Goal: Task Accomplishment & Management: Use online tool/utility

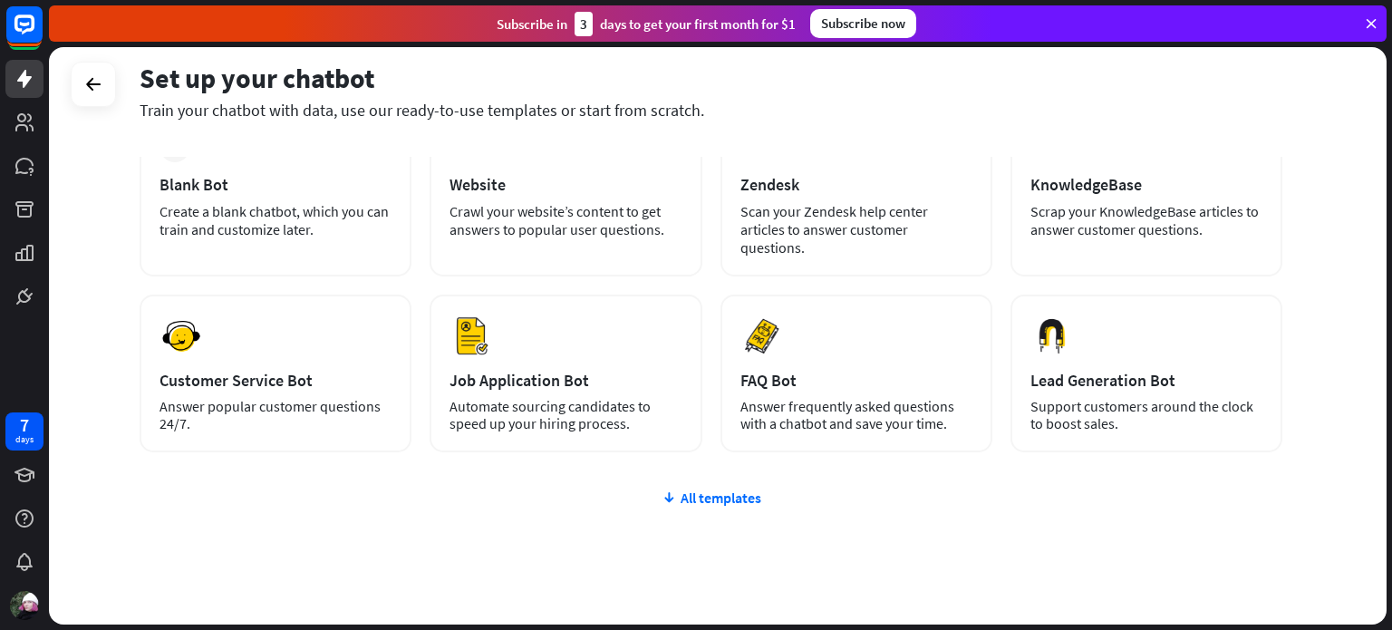
scroll to position [133, 0]
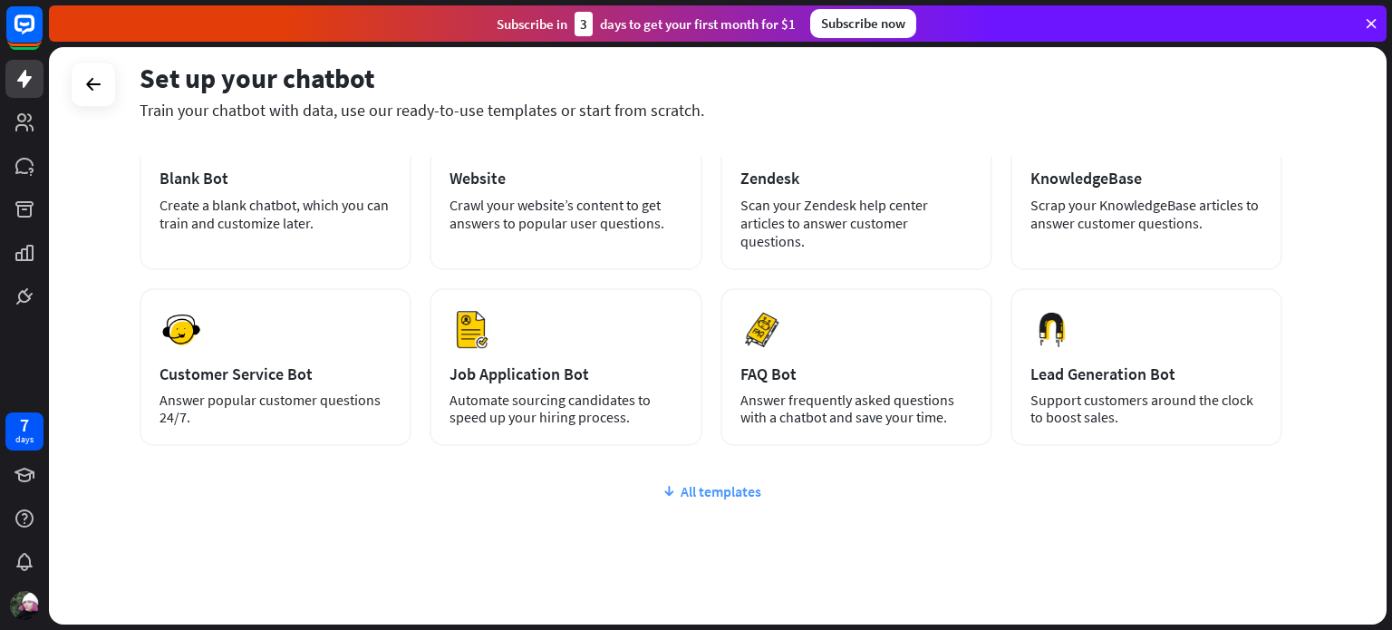
click at [675, 482] on div "All templates" at bounding box center [711, 491] width 1143 height 18
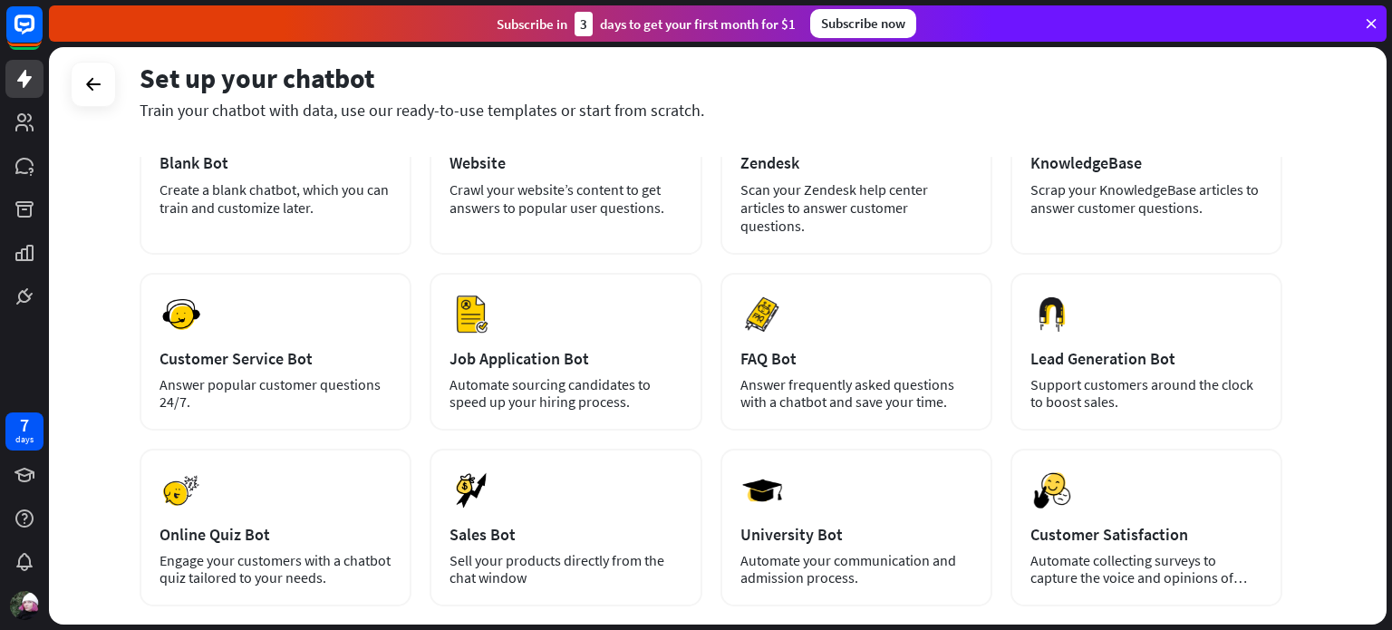
scroll to position [0, 0]
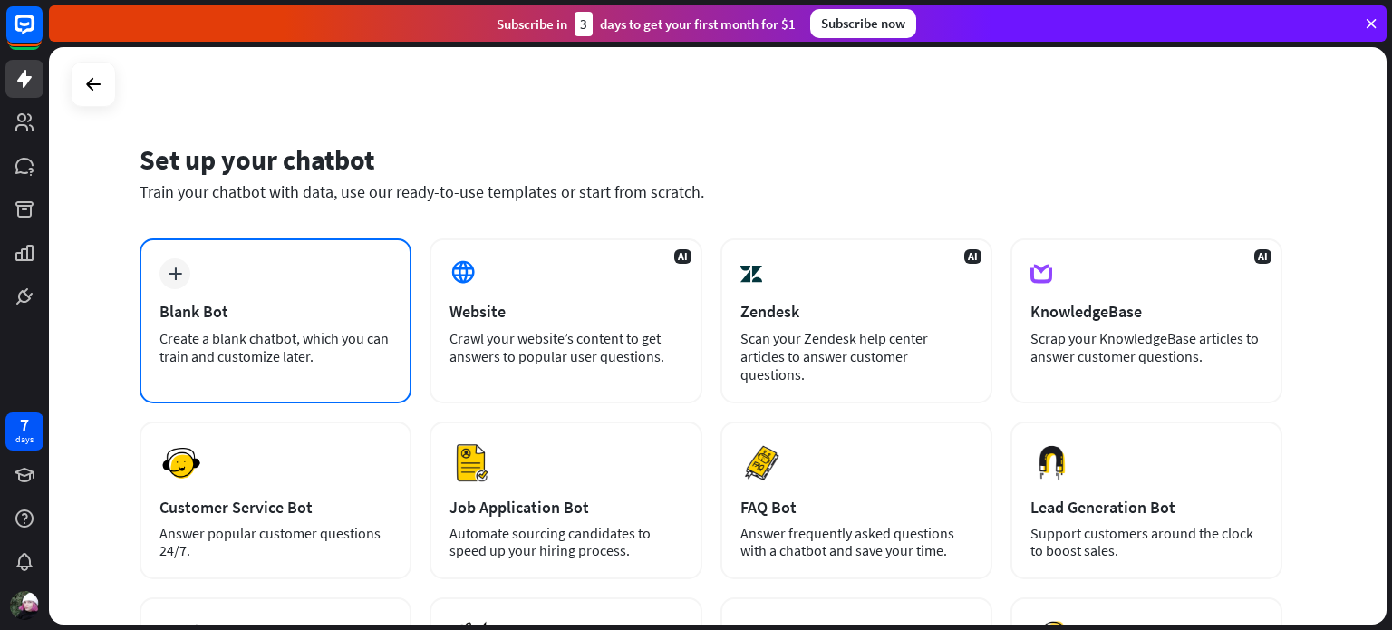
click at [172, 272] on icon "plus" at bounding box center [176, 273] width 14 height 13
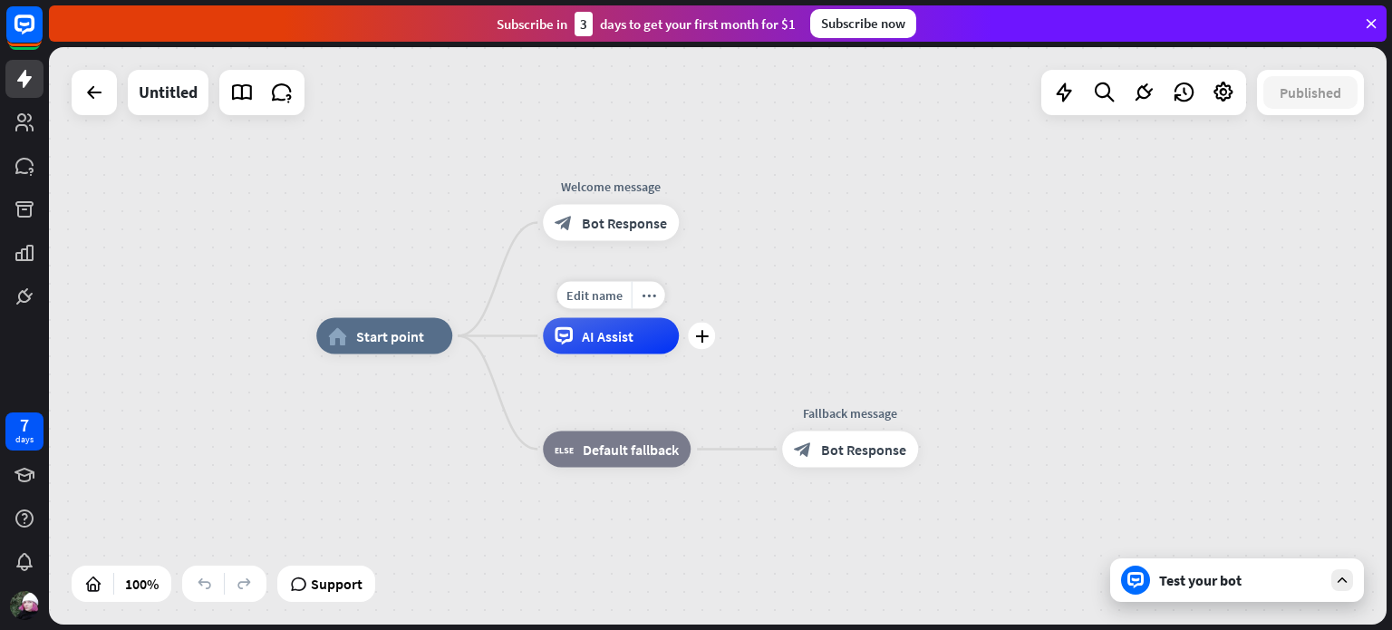
click at [624, 333] on span "AI Assist" at bounding box center [608, 336] width 52 height 18
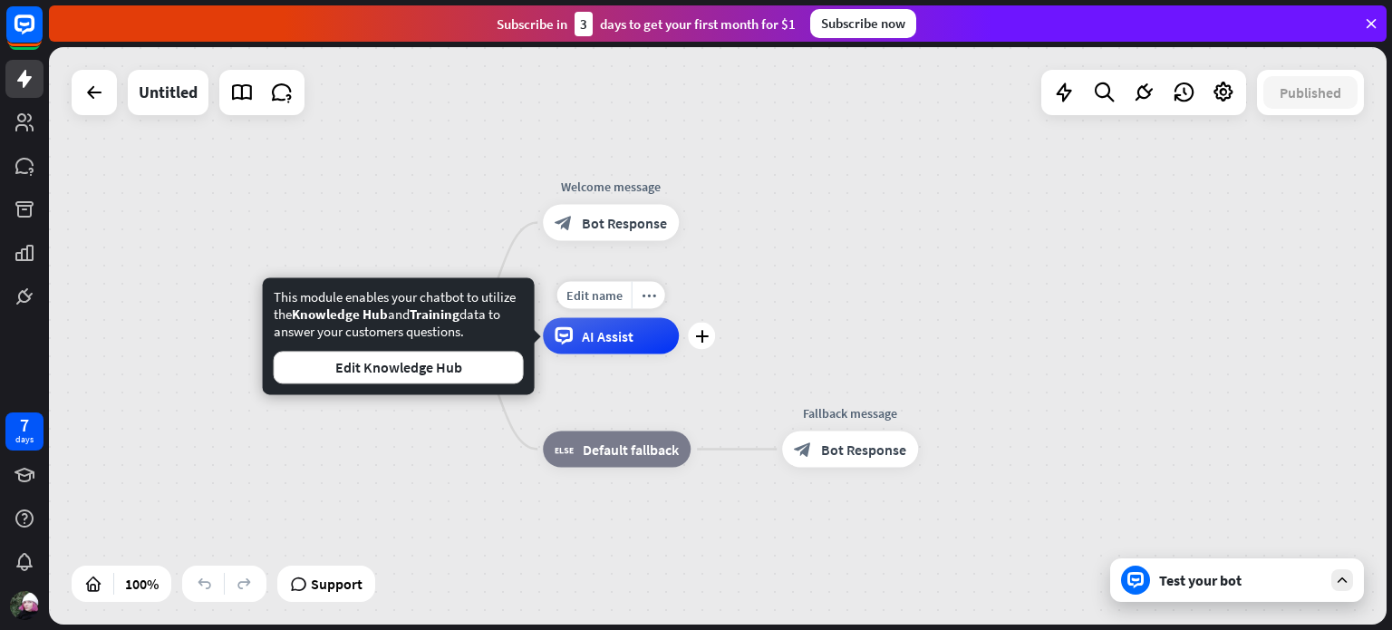
click at [624, 333] on span "AI Assist" at bounding box center [608, 336] width 52 height 18
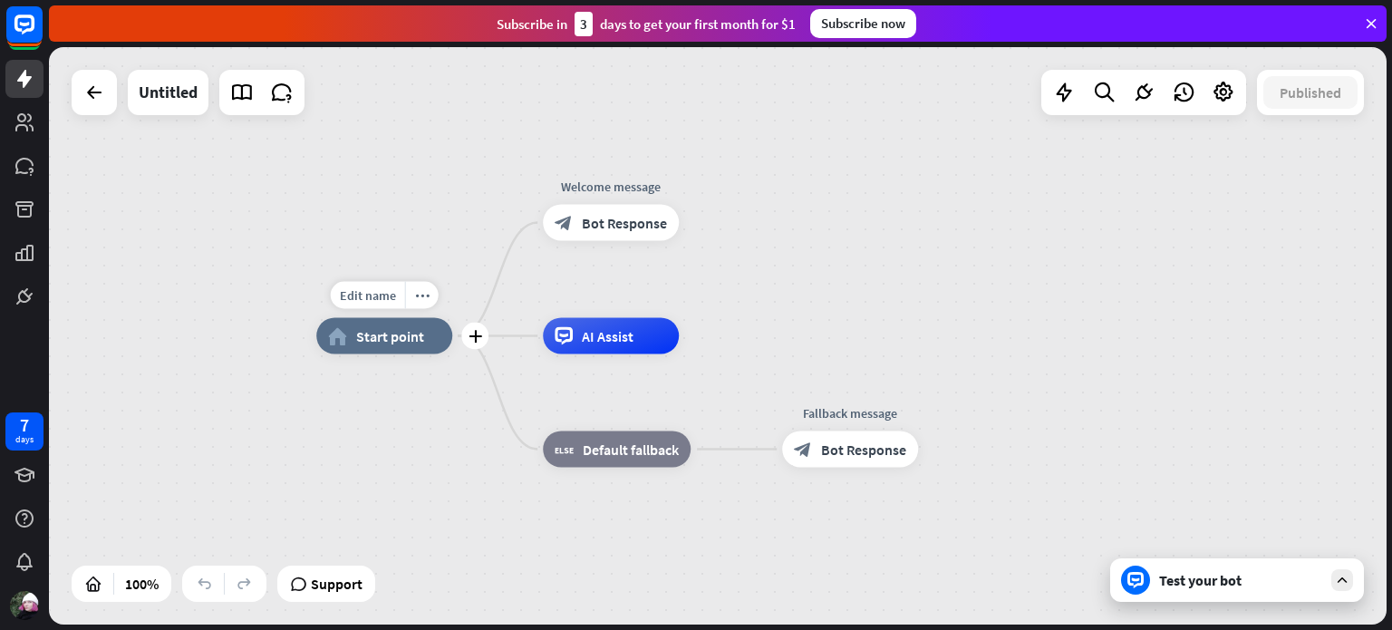
click at [402, 327] on span "Start point" at bounding box center [390, 336] width 68 height 18
click at [479, 341] on icon "plus" at bounding box center [476, 336] width 14 height 13
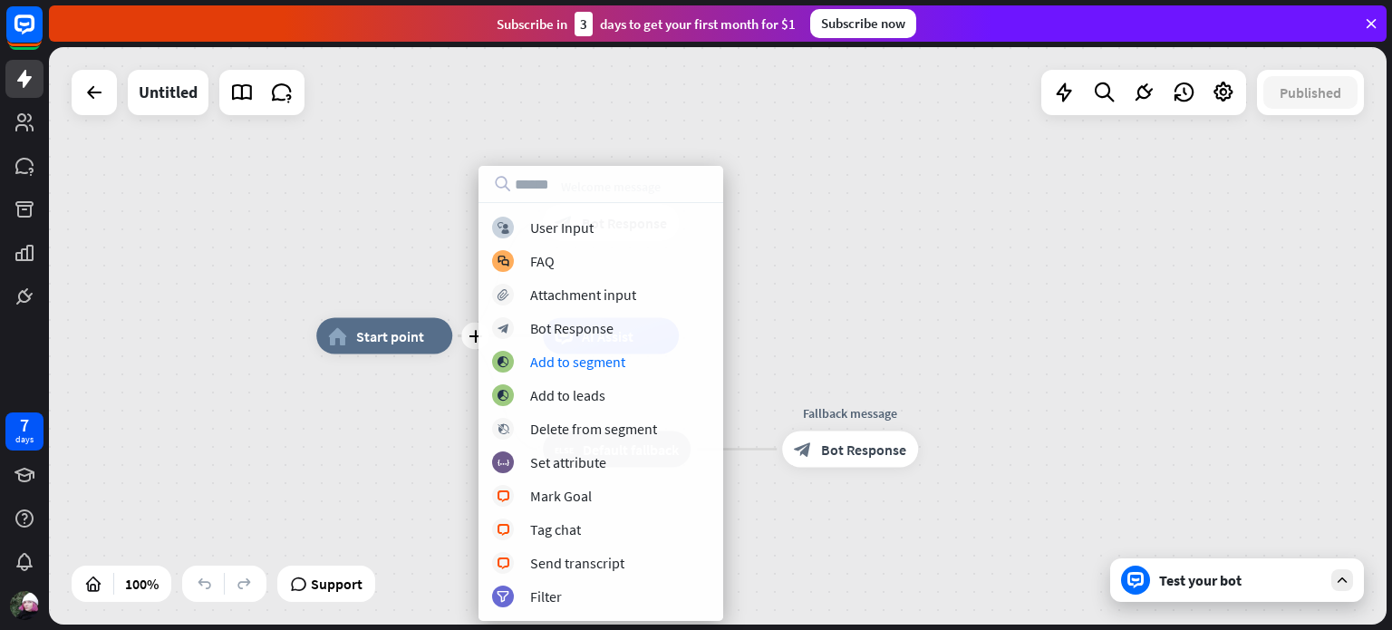
click at [847, 250] on div "plus home_2 Start point Welcome message block_bot_response Bot Response AI Assi…" at bounding box center [718, 335] width 1338 height 577
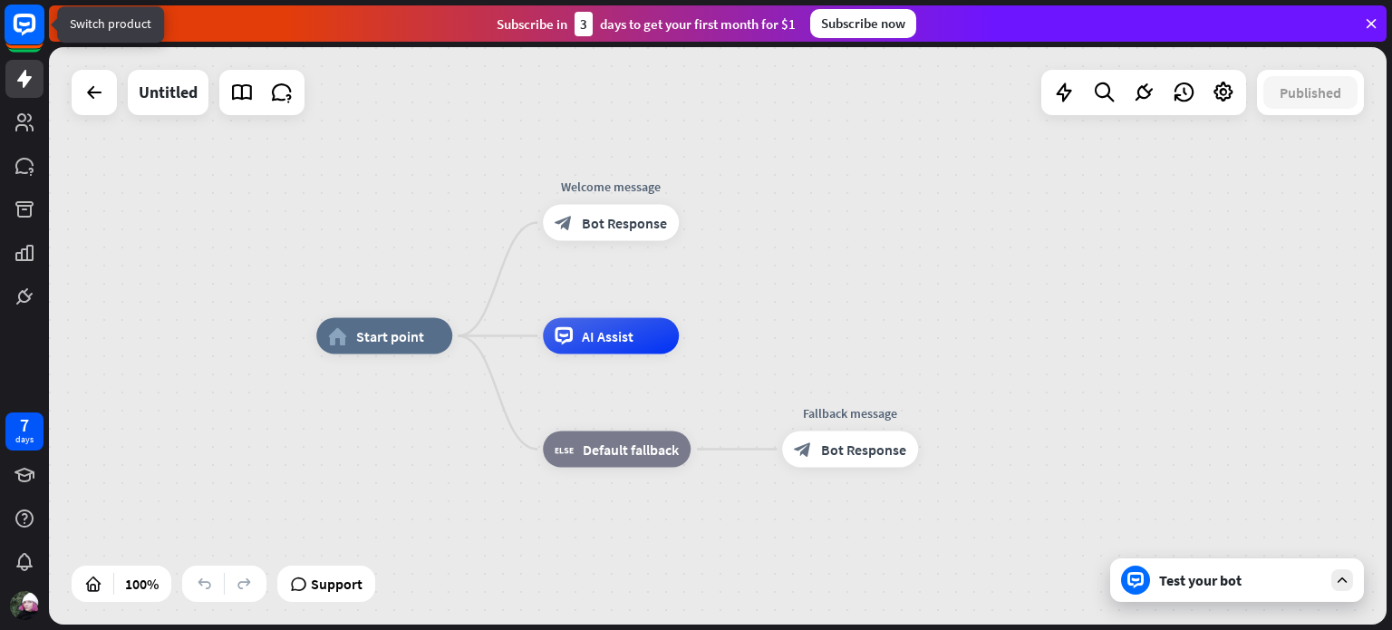
click at [21, 24] on icon at bounding box center [24, 24] width 11 height 5
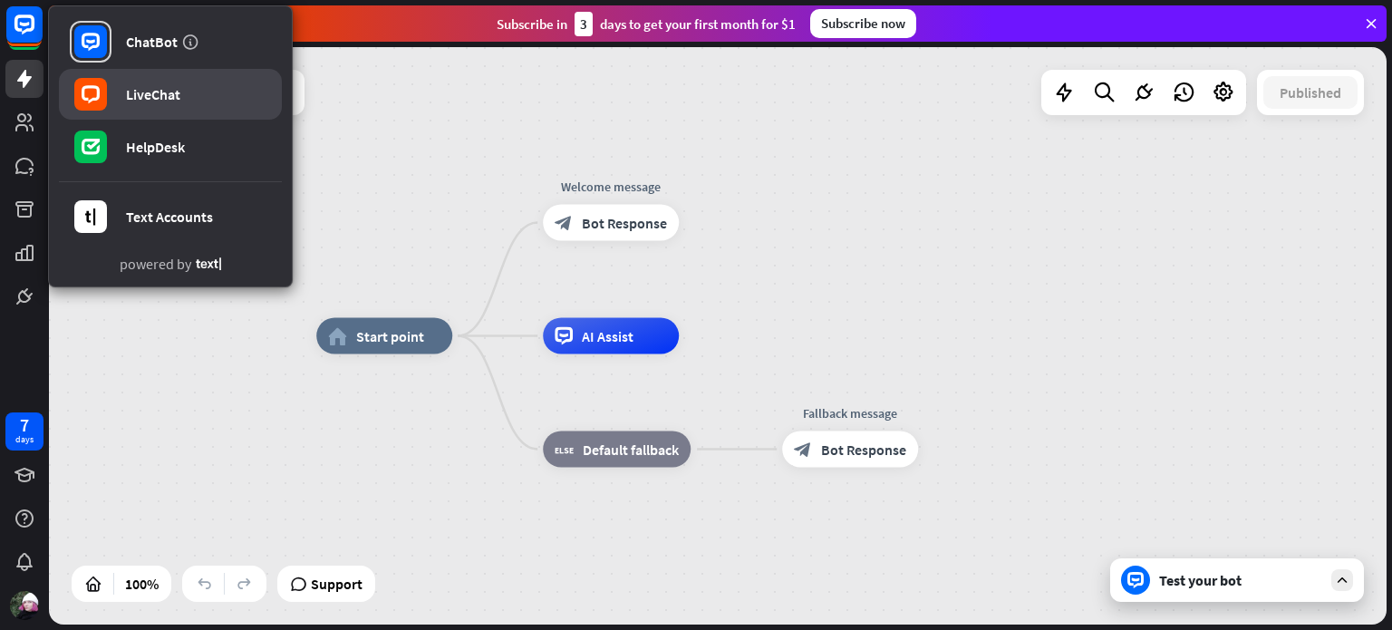
click at [103, 100] on rect at bounding box center [90, 94] width 33 height 33
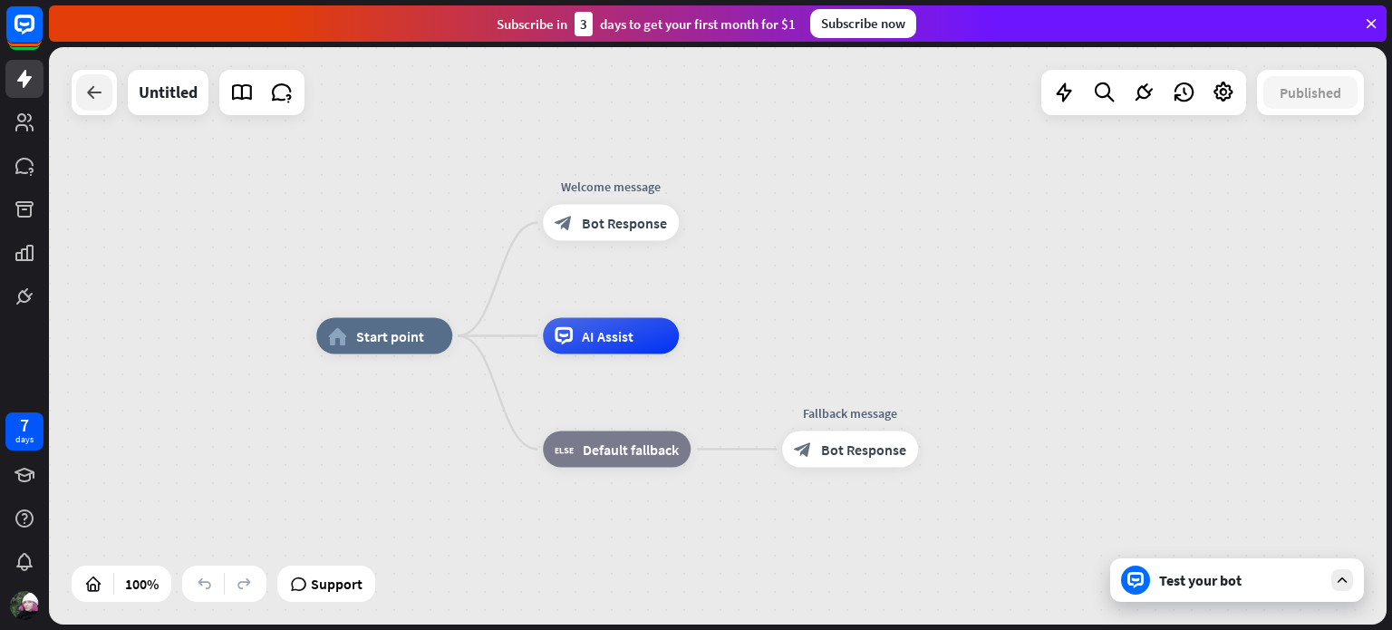
click at [94, 101] on icon at bounding box center [94, 93] width 22 height 22
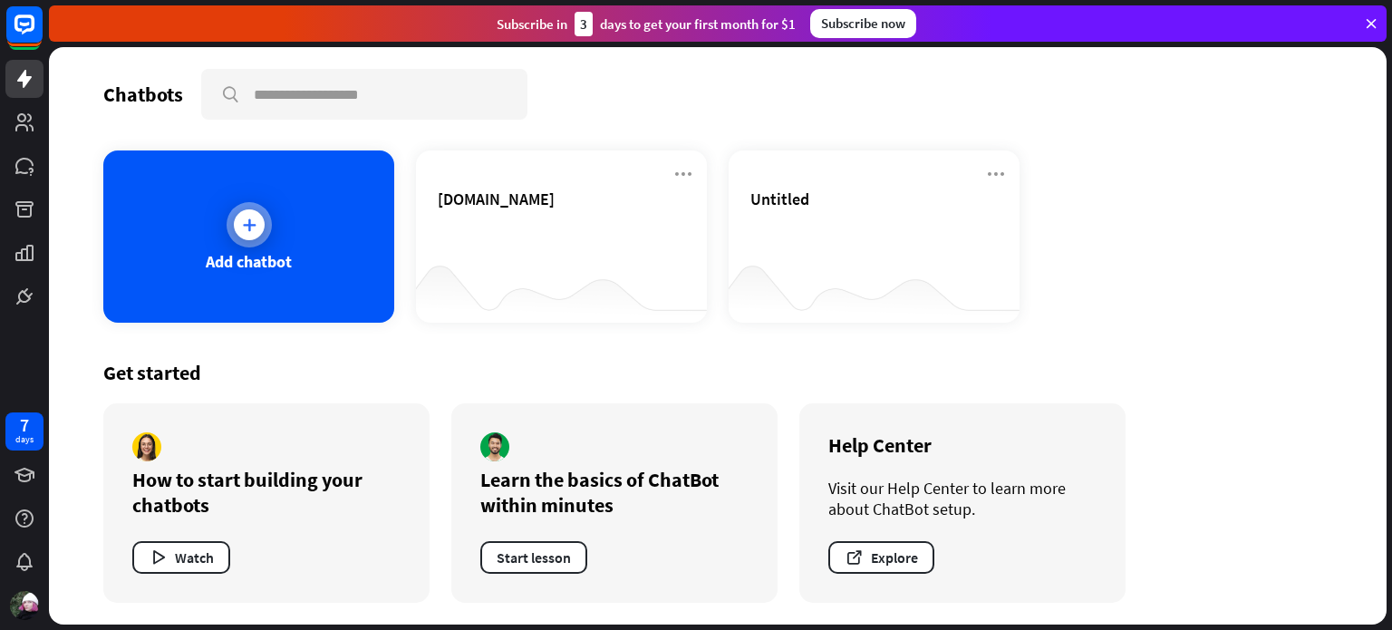
click at [181, 283] on div "Add chatbot" at bounding box center [248, 236] width 291 height 172
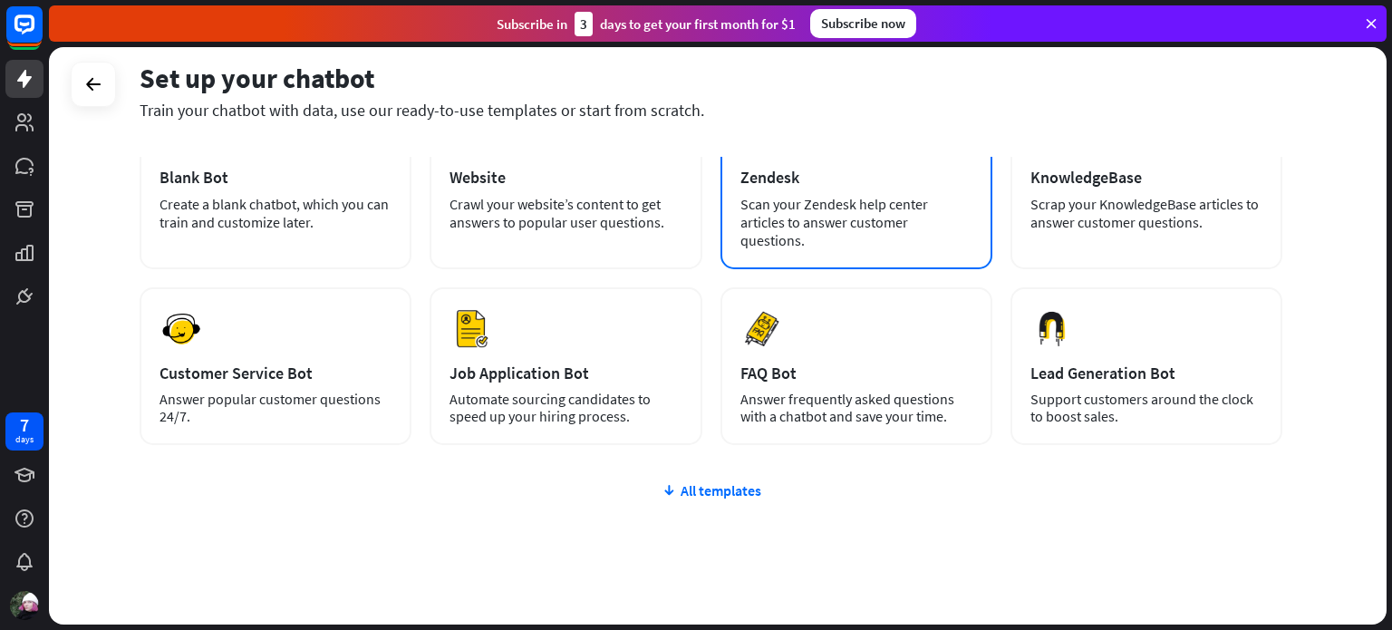
scroll to position [138, 0]
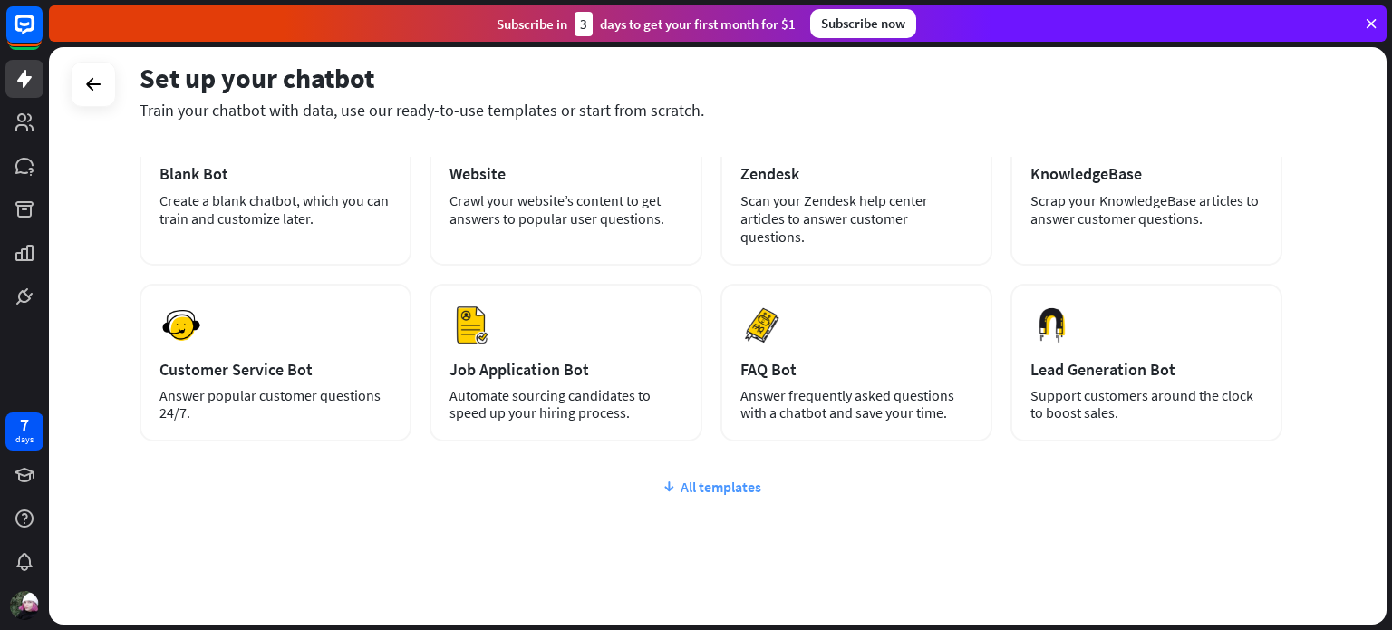
click at [683, 478] on div "All templates" at bounding box center [711, 487] width 1143 height 18
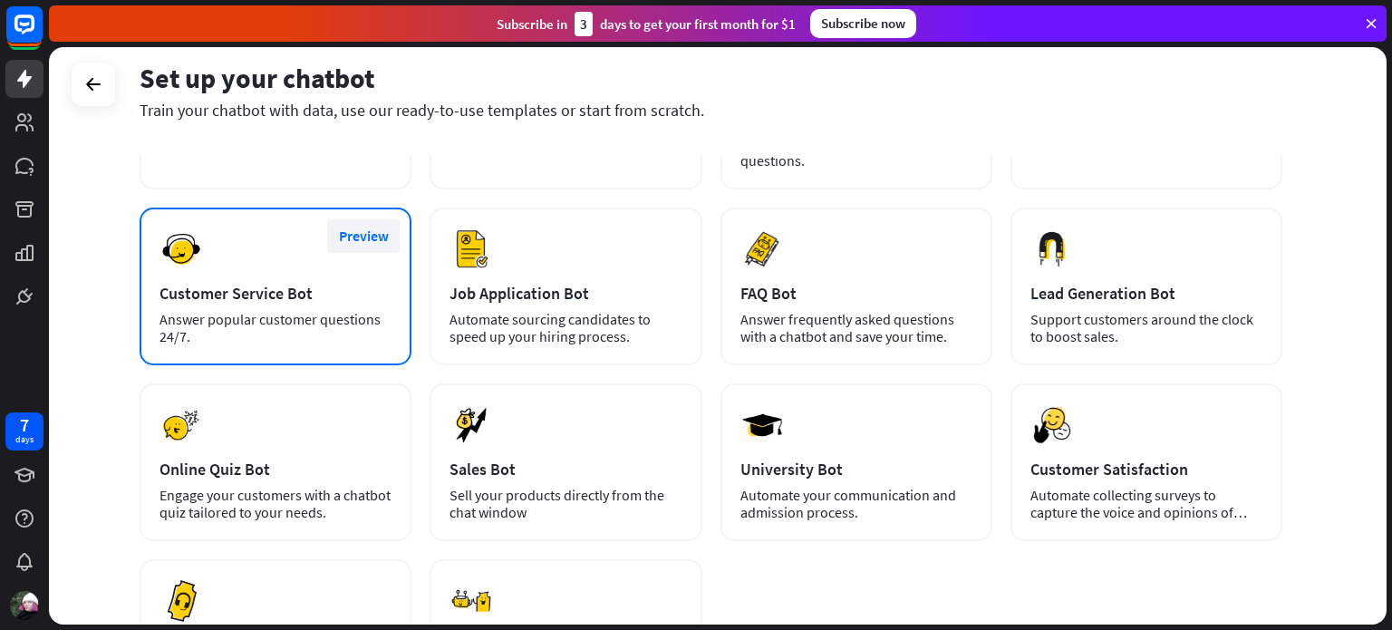
scroll to position [217, 0]
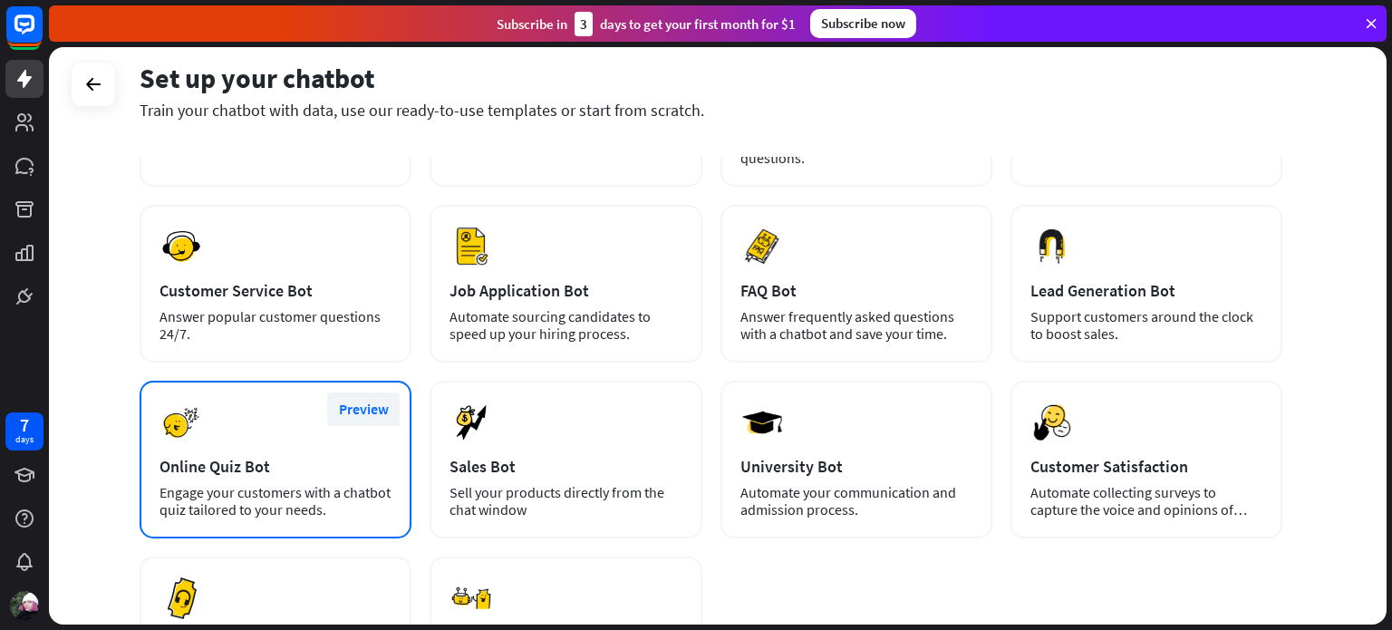
click at [361, 392] on button "Preview" at bounding box center [363, 409] width 73 height 34
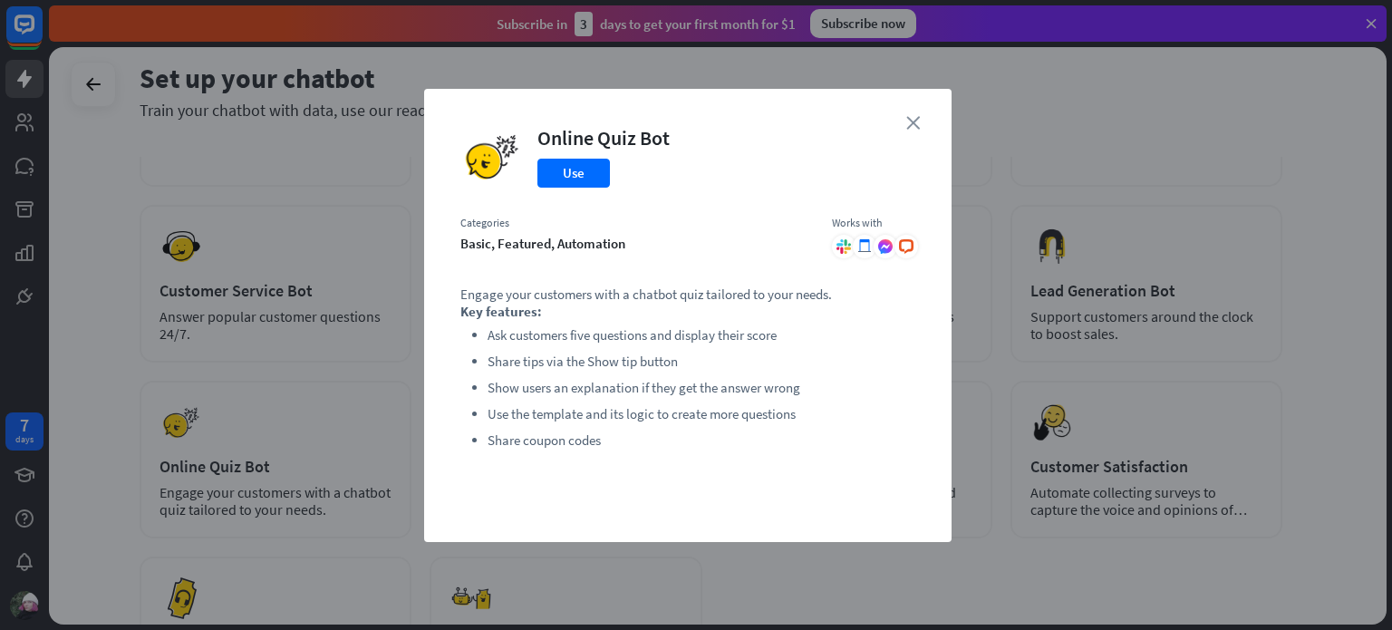
click at [912, 122] on icon "close" at bounding box center [913, 123] width 14 height 14
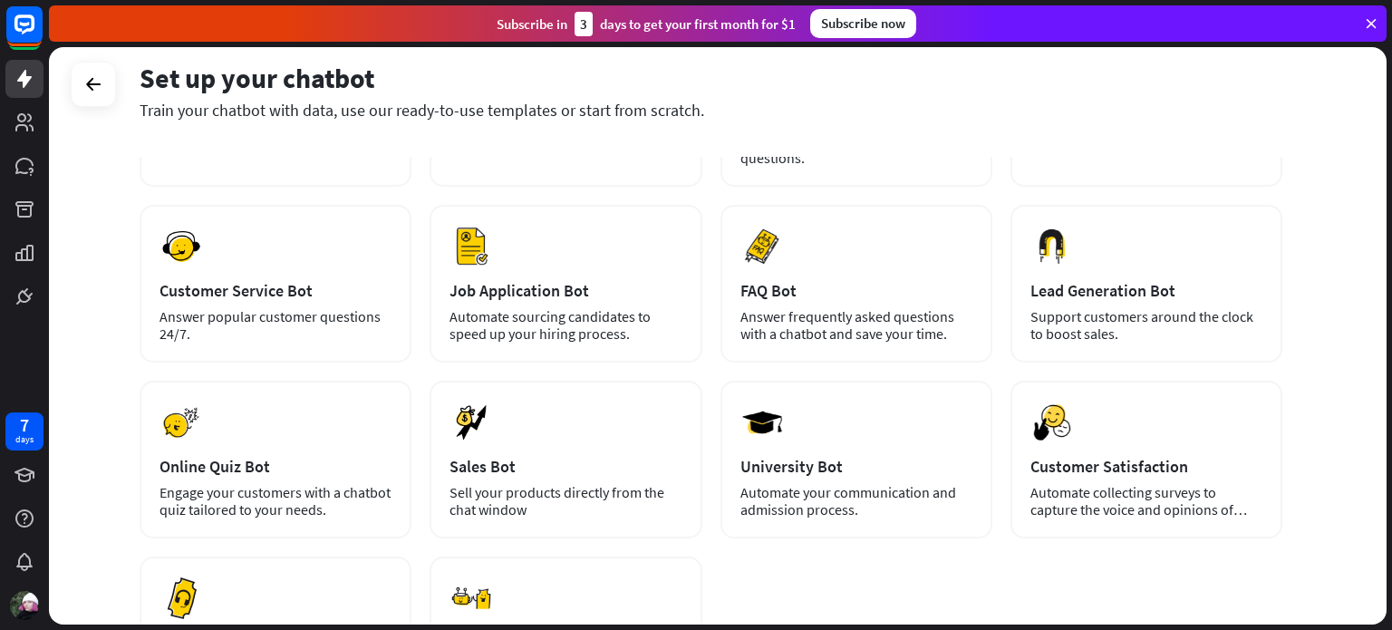
scroll to position [304, 0]
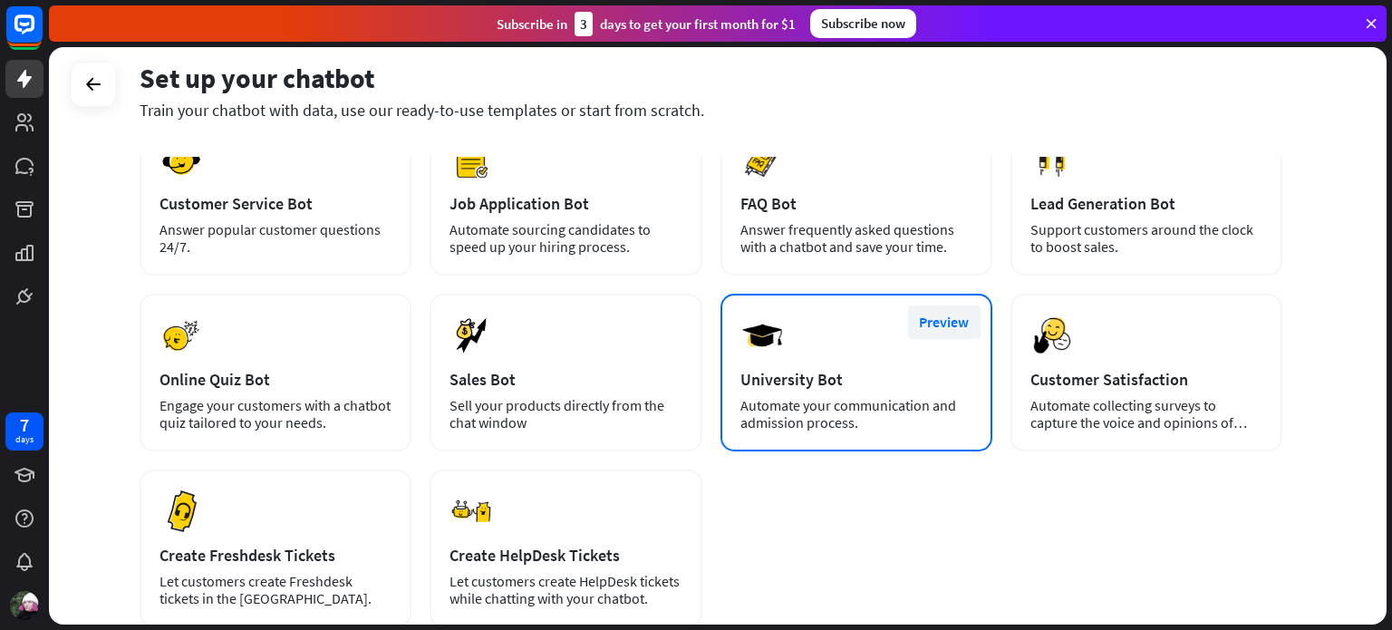
click at [941, 305] on button "Preview" at bounding box center [944, 322] width 73 height 34
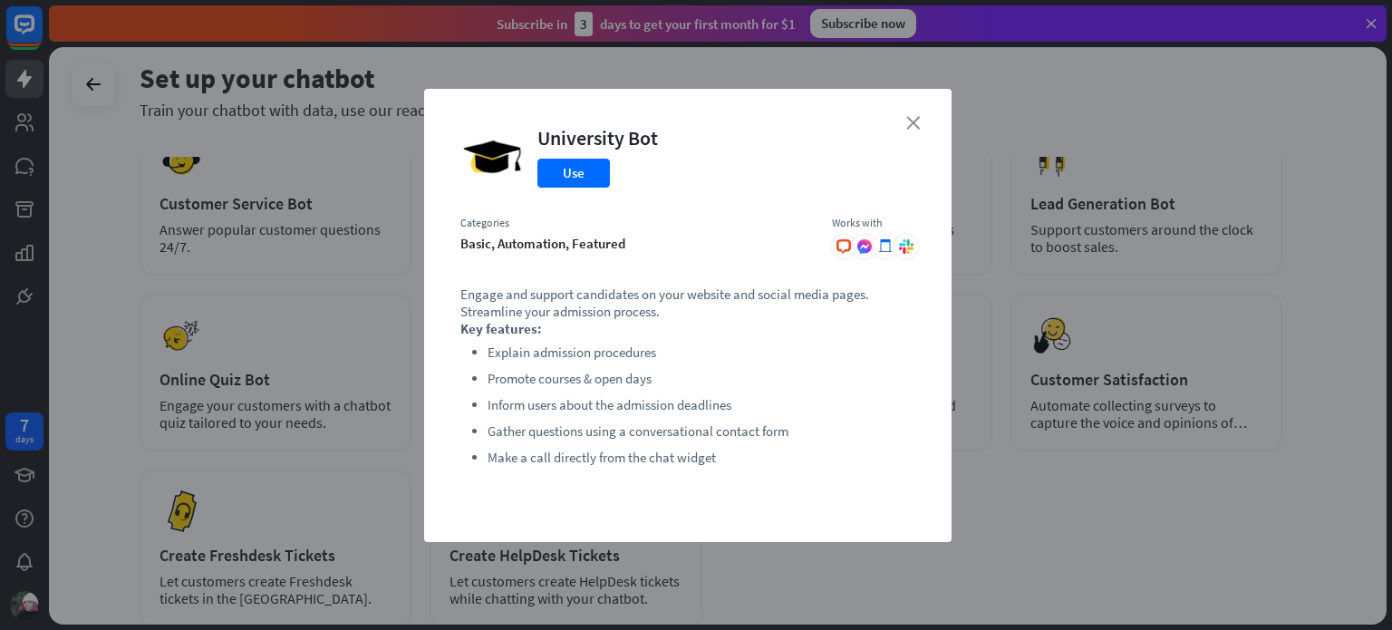
click at [918, 119] on icon "close" at bounding box center [913, 123] width 14 height 14
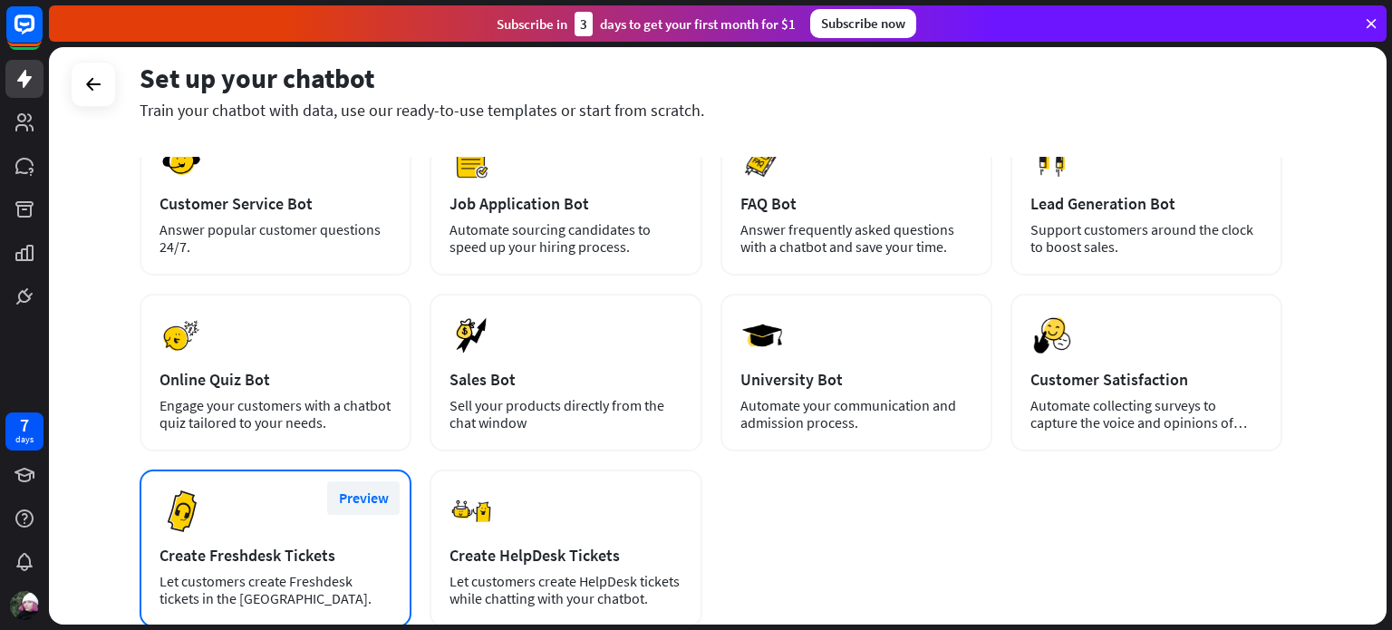
click at [370, 481] on button "Preview" at bounding box center [363, 498] width 73 height 34
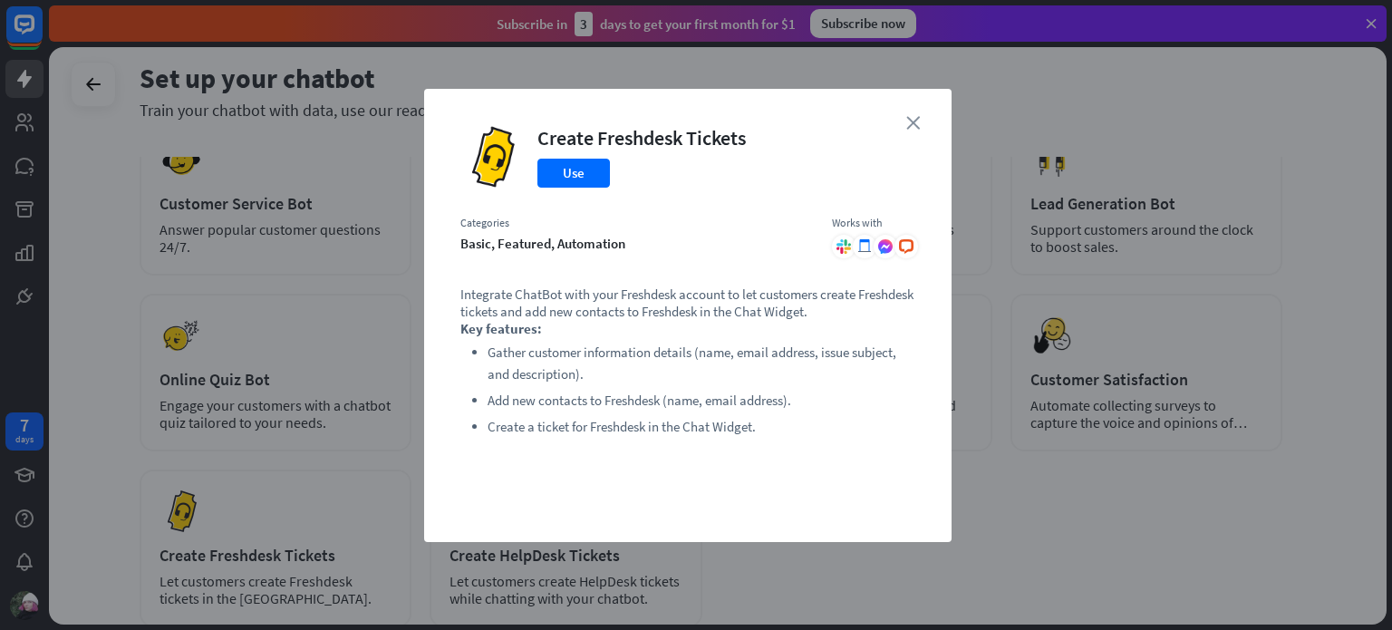
click at [913, 121] on icon "close" at bounding box center [913, 123] width 14 height 14
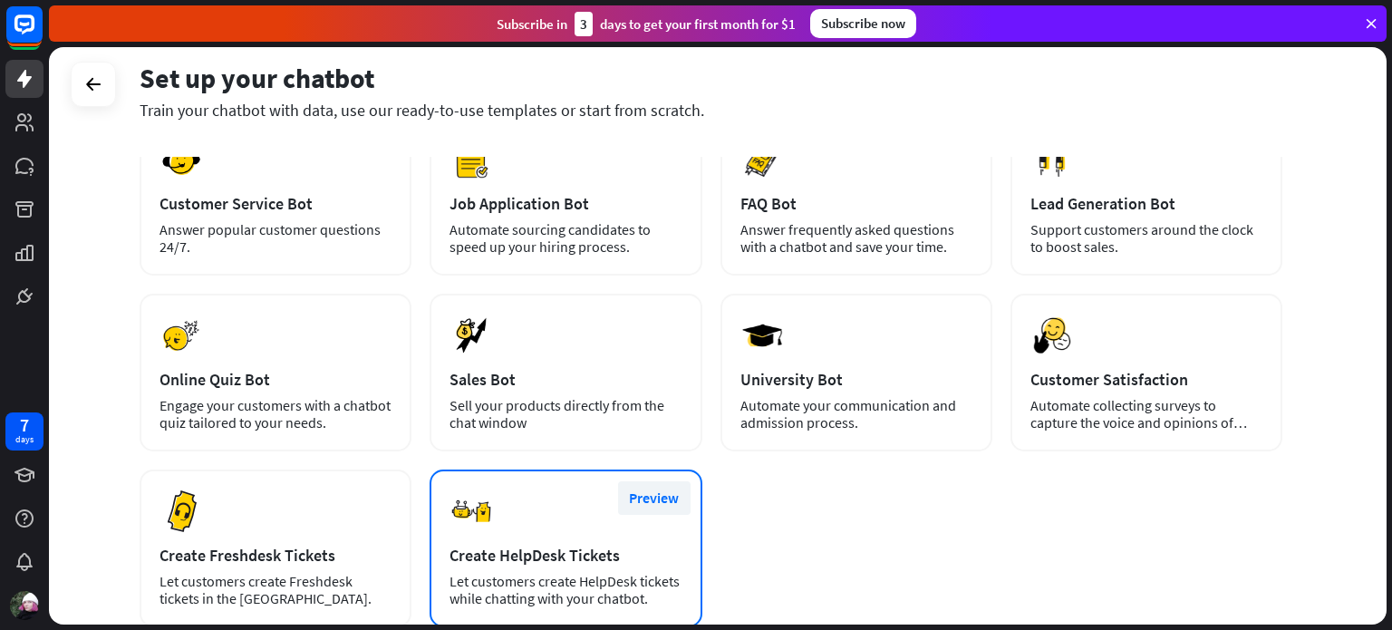
click at [662, 481] on button "Preview" at bounding box center [654, 498] width 73 height 34
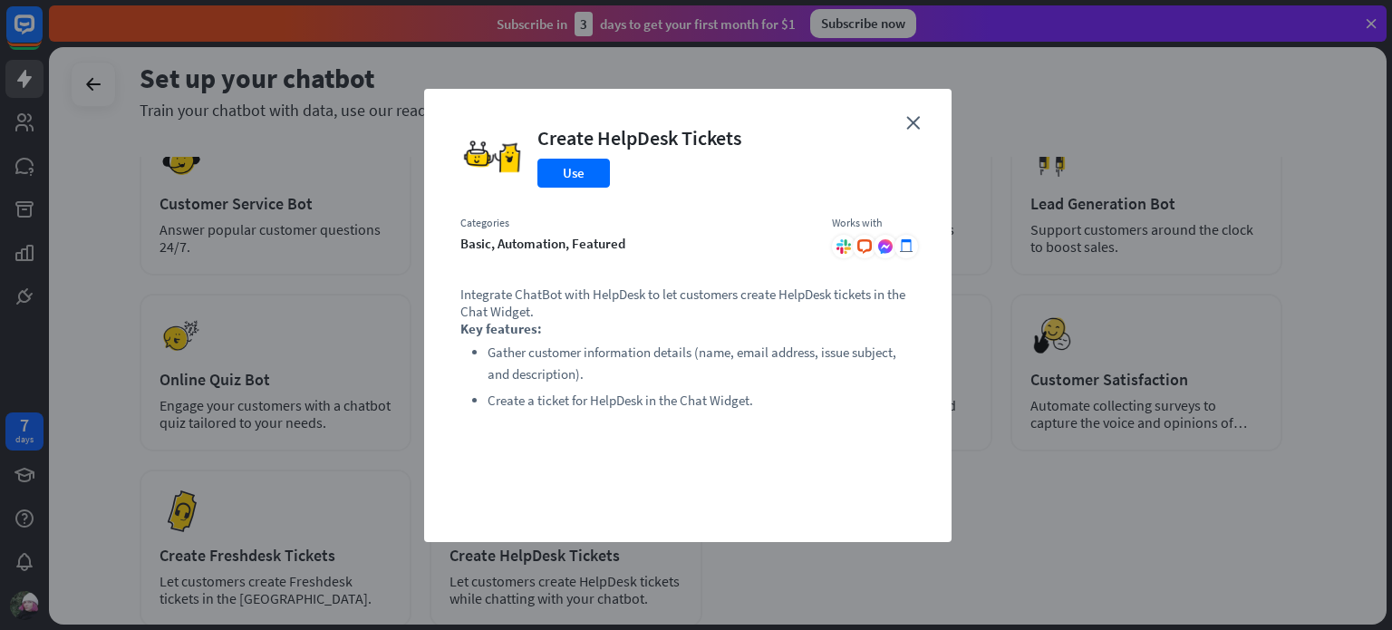
click at [921, 120] on div "close Create HelpDesk Tickets Use Categories basic, automation, featured Works …" at bounding box center [688, 315] width 528 height 453
click at [895, 133] on div "close Create HelpDesk Tickets Use Categories basic, automation, featured Works …" at bounding box center [688, 315] width 528 height 453
click at [904, 119] on div "close Create HelpDesk Tickets Use Categories basic, automation, featured Works …" at bounding box center [688, 315] width 528 height 453
click at [910, 130] on div "close Create HelpDesk Tickets Use Categories basic, automation, featured Works …" at bounding box center [688, 315] width 528 height 453
click at [911, 119] on icon "close" at bounding box center [913, 123] width 14 height 14
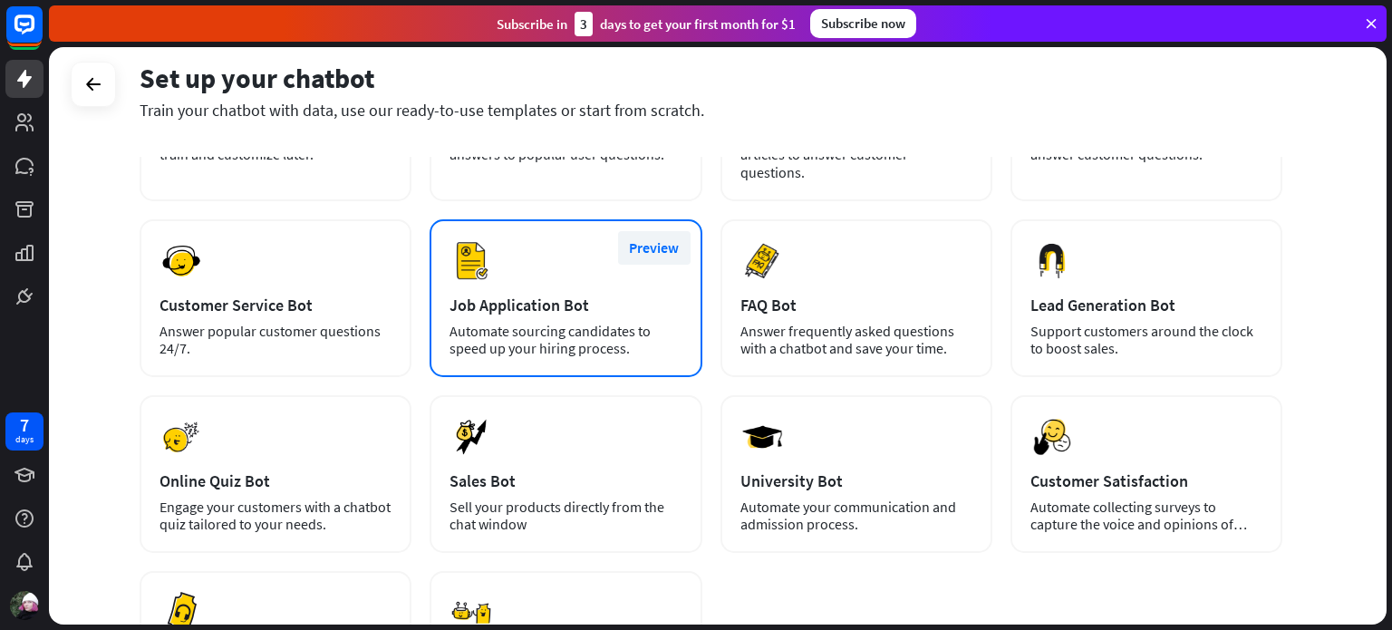
scroll to position [203, 0]
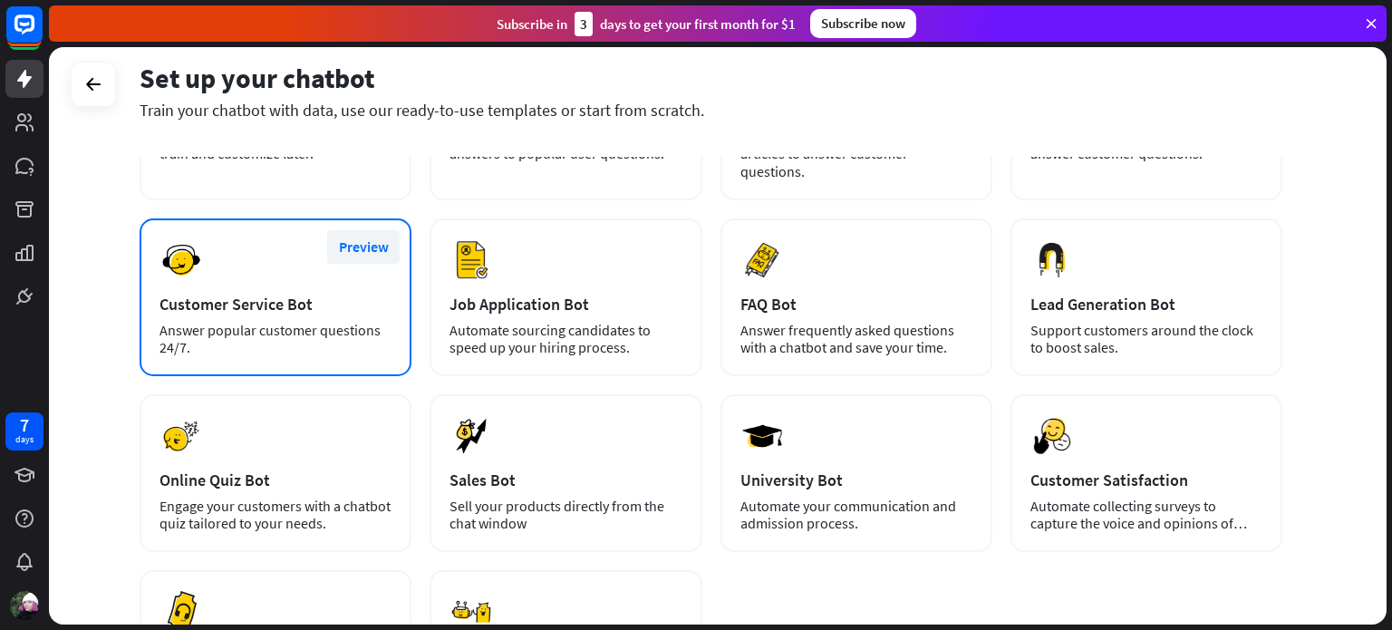
click at [355, 230] on button "Preview" at bounding box center [363, 247] width 73 height 34
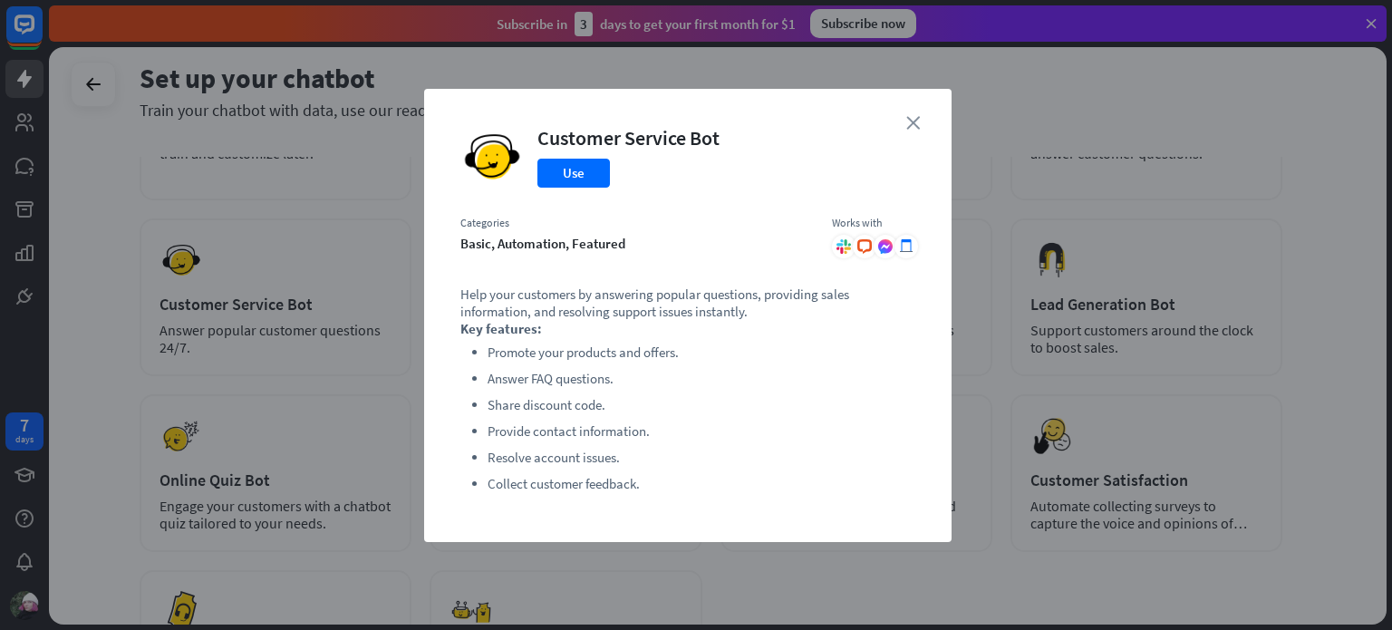
click at [911, 119] on icon "close" at bounding box center [913, 123] width 14 height 14
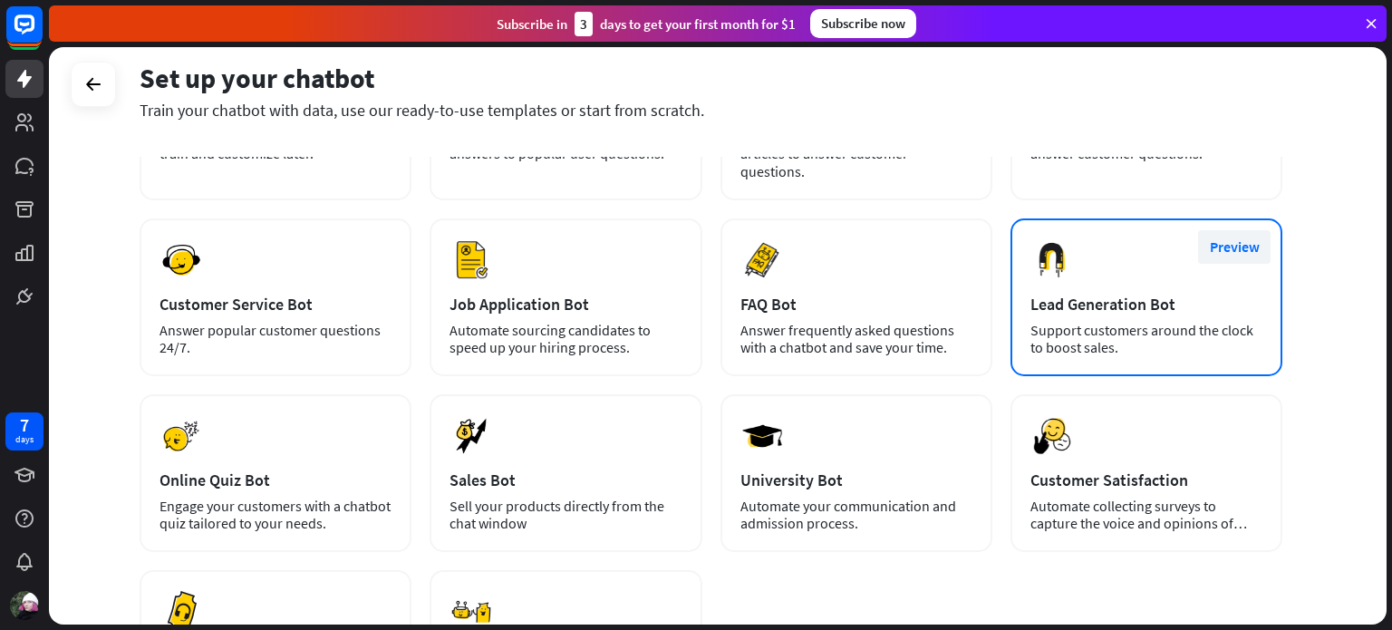
click at [1220, 230] on button "Preview" at bounding box center [1234, 247] width 73 height 34
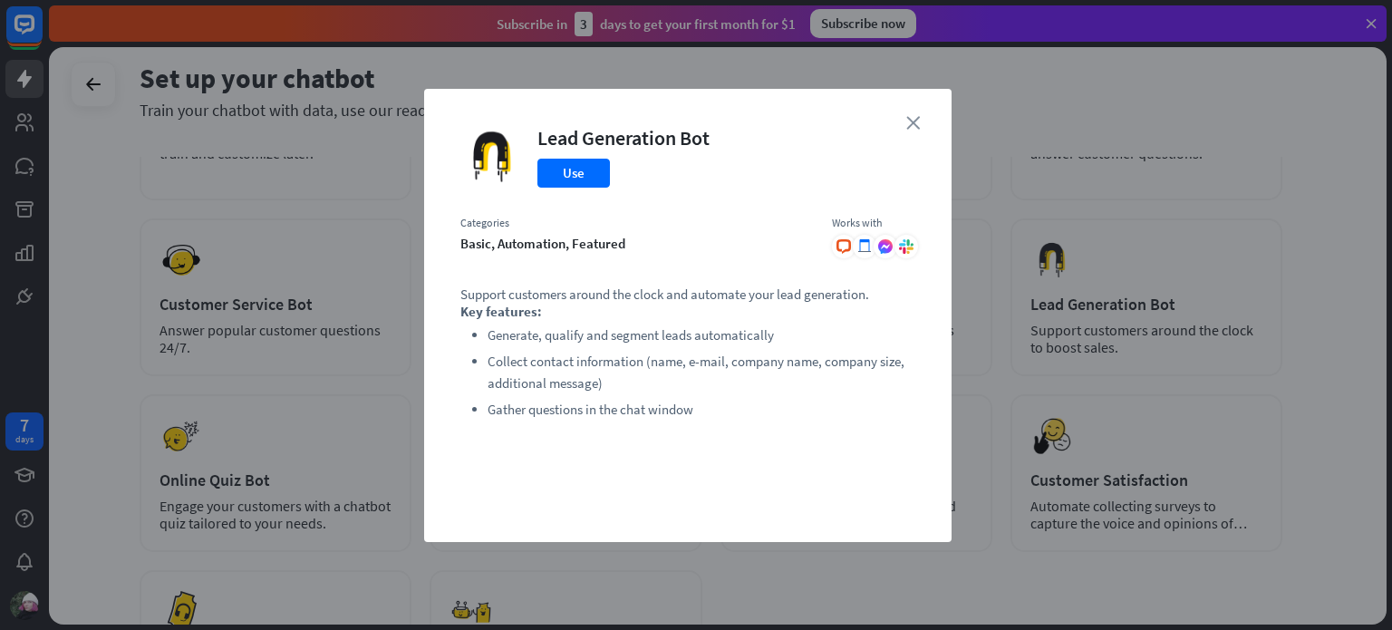
click at [916, 126] on icon "close" at bounding box center [913, 123] width 14 height 14
